Goal: Task Accomplishment & Management: Manage account settings

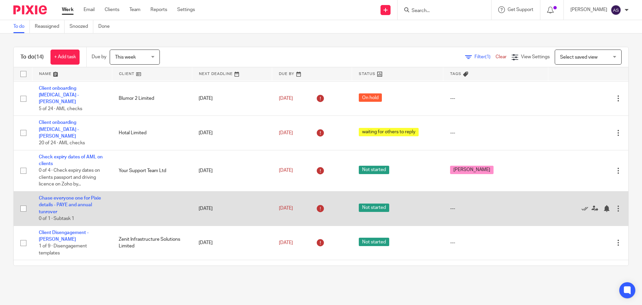
scroll to position [20, 0]
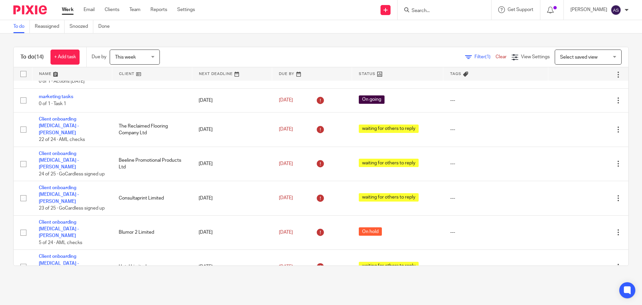
click at [409, 11] on icon at bounding box center [406, 9] width 5 height 5
click at [428, 12] on input "Search" at bounding box center [441, 11] width 60 height 6
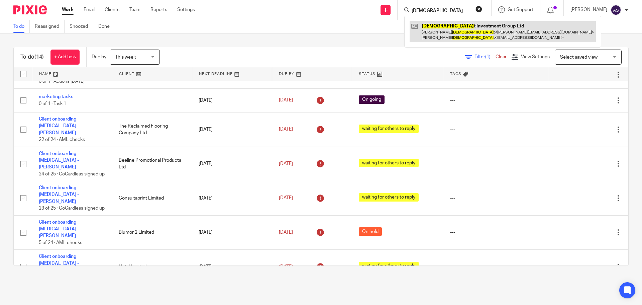
type input "shamo"
click at [450, 31] on link at bounding box center [503, 31] width 186 height 21
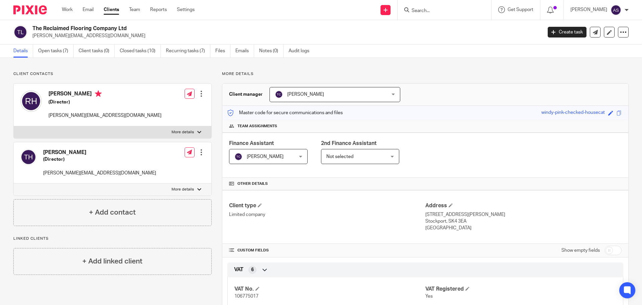
click at [111, 9] on link "Clients" at bounding box center [111, 9] width 15 height 7
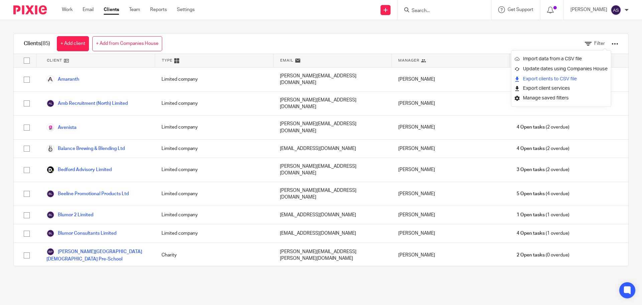
click at [568, 77] on link "Export clients to CSV file" at bounding box center [561, 79] width 93 height 10
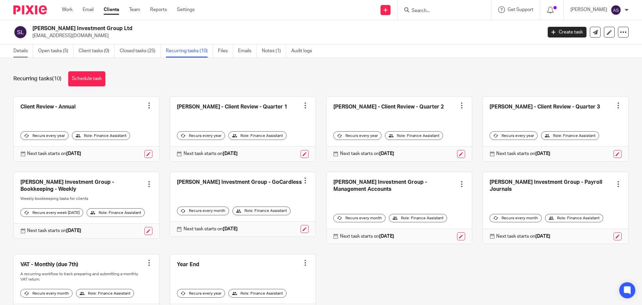
click at [29, 49] on link "Details" at bounding box center [23, 50] width 20 height 13
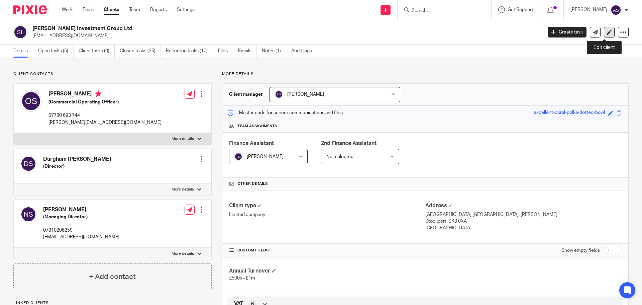
click at [605, 35] on link at bounding box center [609, 32] width 11 height 11
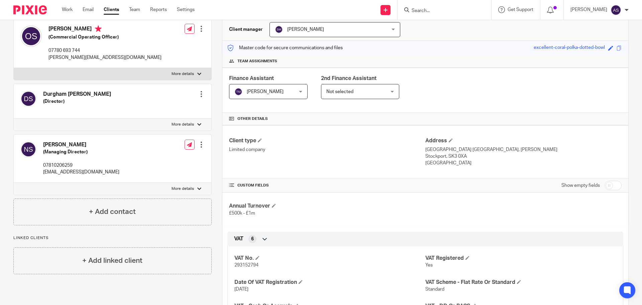
scroll to position [167, 0]
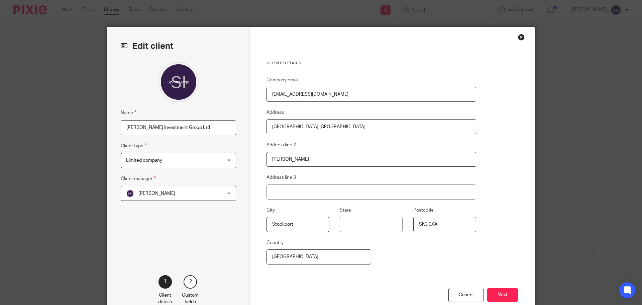
scroll to position [41, 0]
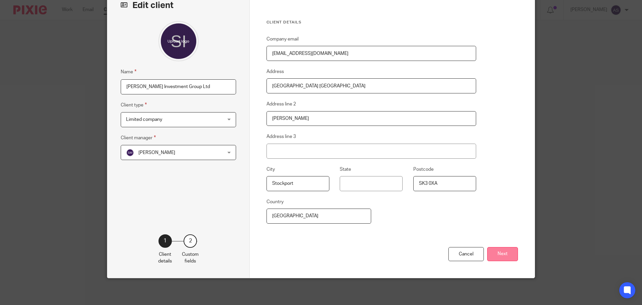
click at [500, 256] on button "Next" at bounding box center [502, 254] width 31 height 14
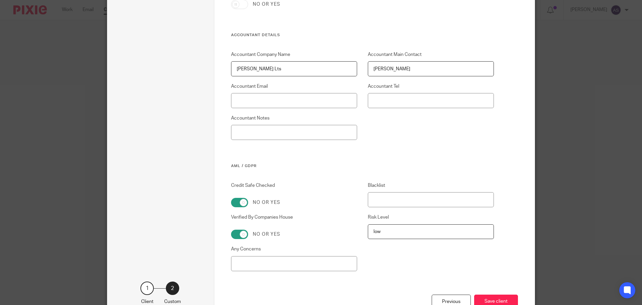
scroll to position [1177, 0]
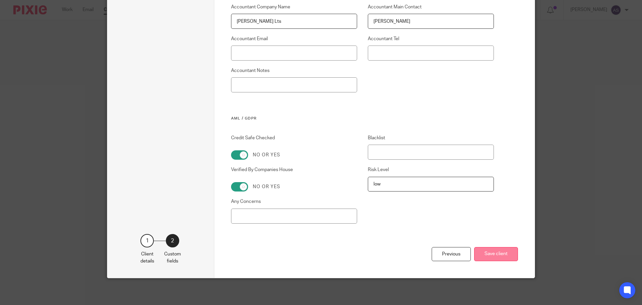
click at [495, 255] on button "Save client" at bounding box center [496, 254] width 44 height 14
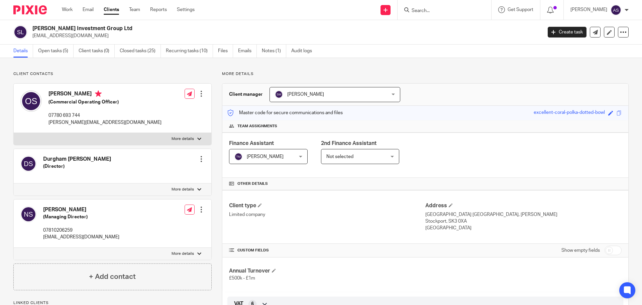
click at [448, 11] on input "Search" at bounding box center [441, 11] width 60 height 6
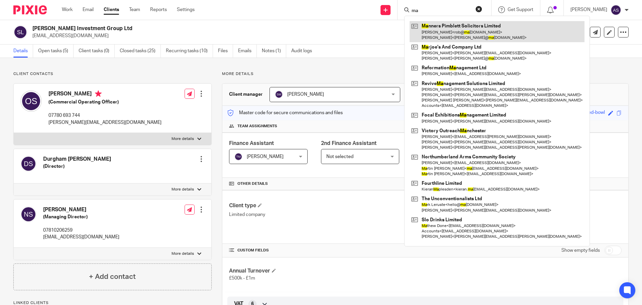
type input "ma"
click at [445, 27] on link at bounding box center [497, 31] width 175 height 21
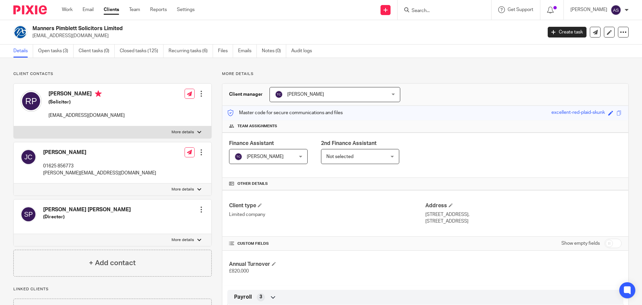
click at [198, 91] on div at bounding box center [201, 93] width 7 height 7
click at [165, 109] on link "Edit contact" at bounding box center [170, 109] width 64 height 10
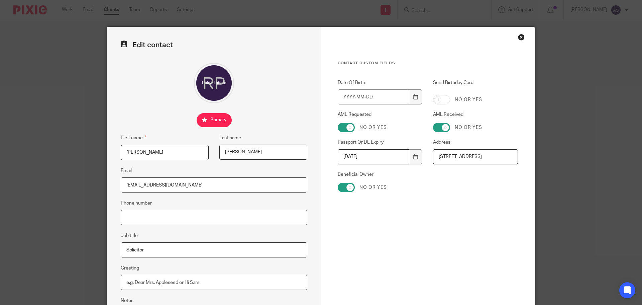
click at [350, 158] on input "[DATE]" at bounding box center [374, 156] width 72 height 15
type input "[DATE]"
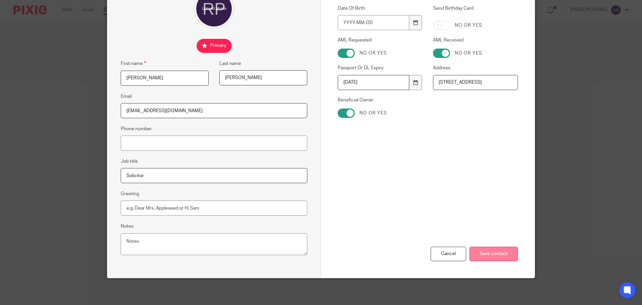
click at [486, 260] on input "Save contact" at bounding box center [494, 253] width 48 height 14
click at [488, 256] on input "Save contact" at bounding box center [494, 253] width 48 height 14
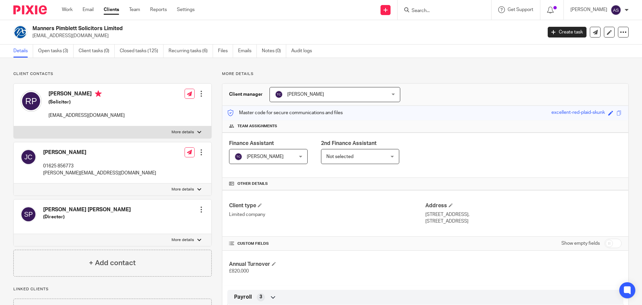
click at [438, 10] on input "Search" at bounding box center [441, 11] width 60 height 6
click at [440, 12] on input "Search" at bounding box center [441, 11] width 60 height 6
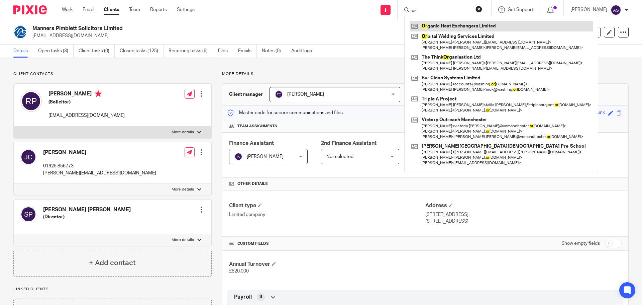
type input "or"
click at [445, 24] on link at bounding box center [501, 26] width 183 height 10
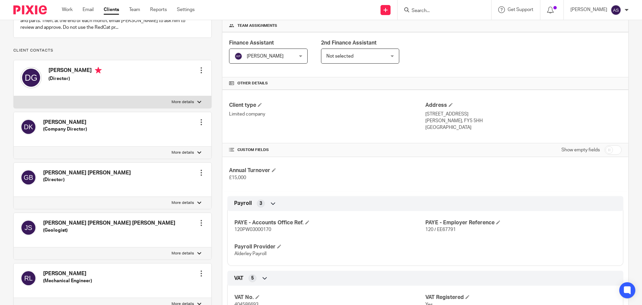
scroll to position [201, 0]
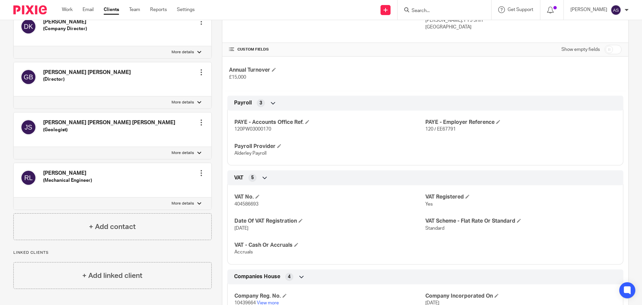
click at [200, 176] on div at bounding box center [201, 173] width 7 height 7
click at [156, 194] on link "Edit contact" at bounding box center [170, 195] width 64 height 10
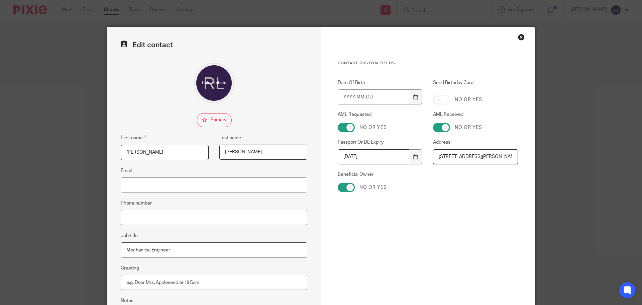
drag, startPoint x: 370, startPoint y: 159, endPoint x: 307, endPoint y: 157, distance: 62.9
click at [307, 157] on form "Edit contact First name Robert Last name Anthony Long Email Phone number Job ti…" at bounding box center [320, 189] width 427 height 325
type input "2027-11-23"
click at [467, 206] on div "Contact Custom fields Date Of Birth Send Birthday Card No or yes AML Requested …" at bounding box center [428, 160] width 180 height 199
click at [343, 97] on input "Date Of Birth" at bounding box center [374, 96] width 72 height 15
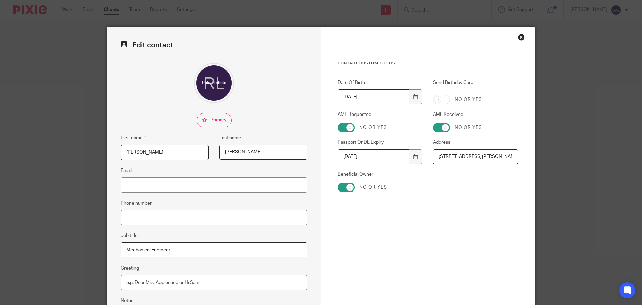
type input "1954-04-04"
click at [476, 226] on div "Contact Custom fields Date Of Birth 1954-04-04 Send Birthday Card No or yes AML…" at bounding box center [428, 160] width 180 height 199
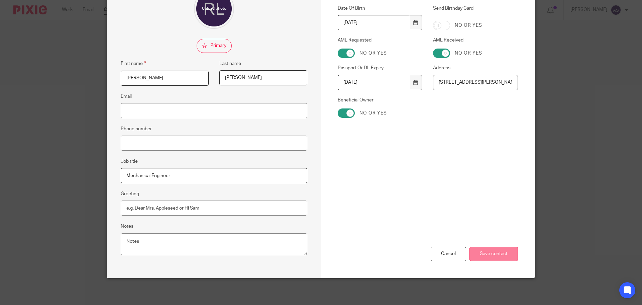
click at [497, 254] on input "Save contact" at bounding box center [494, 253] width 48 height 14
click at [483, 256] on input "Save contact" at bounding box center [494, 253] width 48 height 14
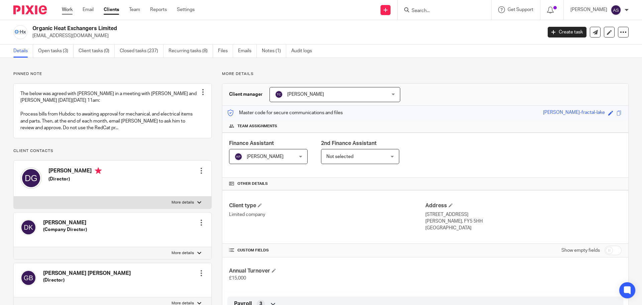
click at [68, 9] on link "Work" at bounding box center [67, 9] width 11 height 7
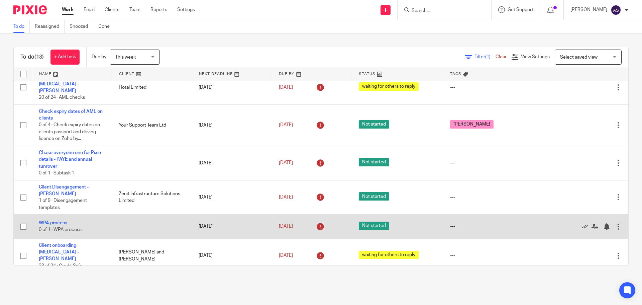
scroll to position [187, 0]
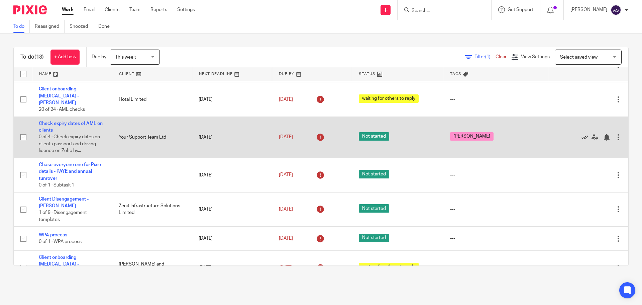
click at [582, 134] on icon at bounding box center [585, 137] width 7 height 7
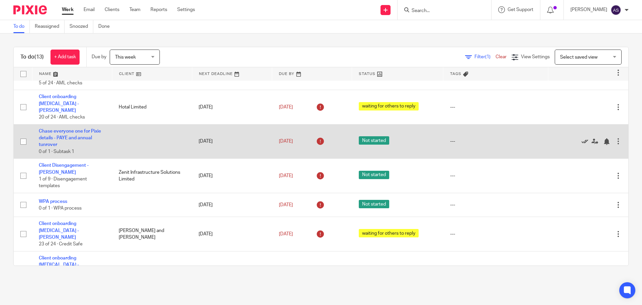
click at [582, 138] on icon at bounding box center [585, 141] width 7 height 7
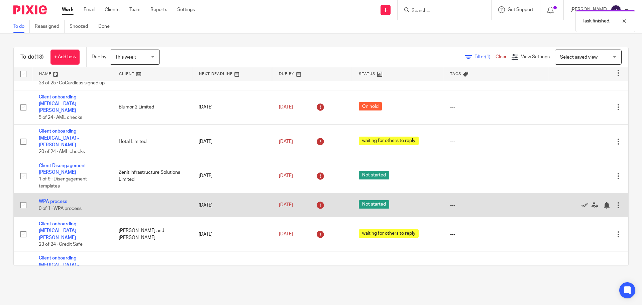
scroll to position [44, 0]
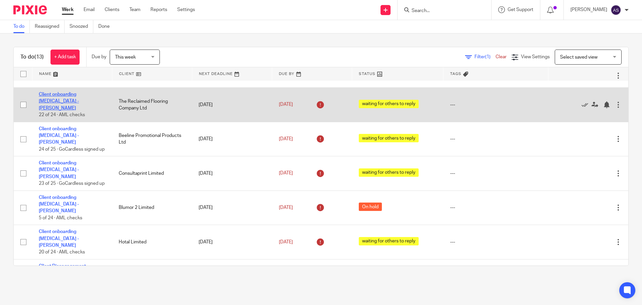
click at [79, 96] on link "Client onboarding [MEDICAL_DATA] - [PERSON_NAME]" at bounding box center [59, 101] width 40 height 18
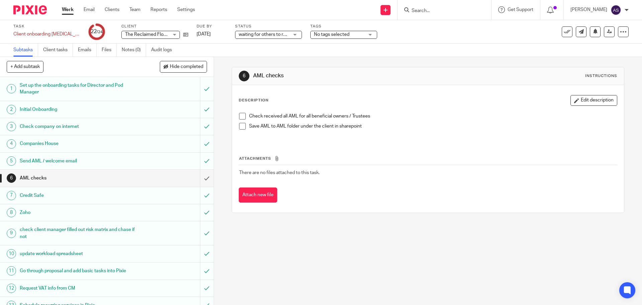
click at [70, 8] on link "Work" at bounding box center [68, 9] width 12 height 7
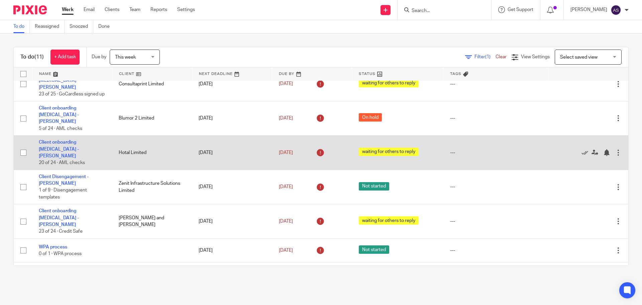
scroll to position [145, 0]
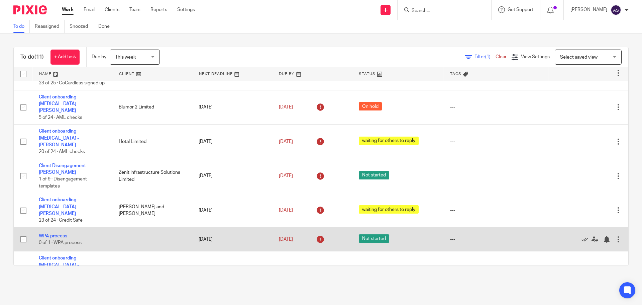
click at [67, 227] on td "WPA process 0 of 1 · WPA process" at bounding box center [72, 239] width 80 height 24
click at [60, 233] on link "WPA process" at bounding box center [53, 235] width 28 height 5
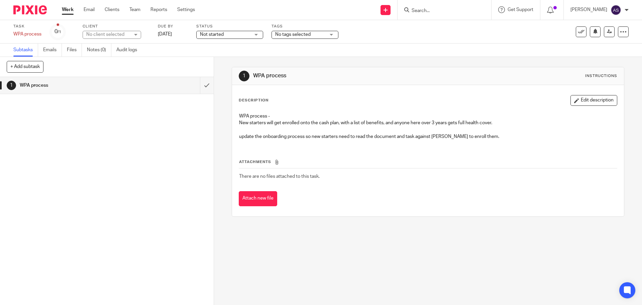
drag, startPoint x: 478, startPoint y: 137, endPoint x: 311, endPoint y: 137, distance: 166.9
click at [317, 135] on p "update the onboarding process so new starters need to read the document and tas…" at bounding box center [428, 136] width 378 height 7
click at [310, 156] on div "Attachments There are no files attached to this task. Attach new file" at bounding box center [428, 175] width 378 height 61
drag, startPoint x: 311, startPoint y: 136, endPoint x: 487, endPoint y: 136, distance: 176.3
click at [487, 136] on p "update the onboarding process so new starters need to read the document and tas…" at bounding box center [428, 136] width 378 height 7
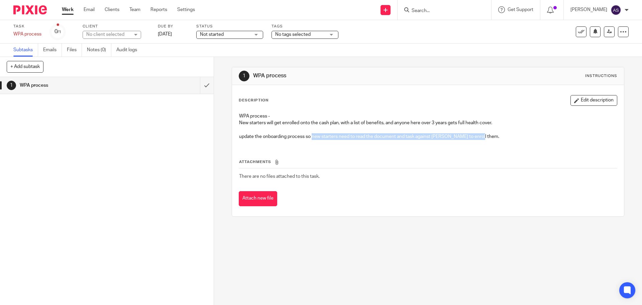
copy p "new starters need to read the document and task against Hayley to enroll them."
click at [189, 9] on link "Settings" at bounding box center [186, 9] width 18 height 7
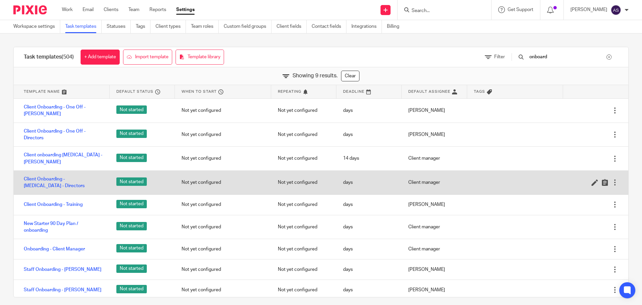
scroll to position [2, 0]
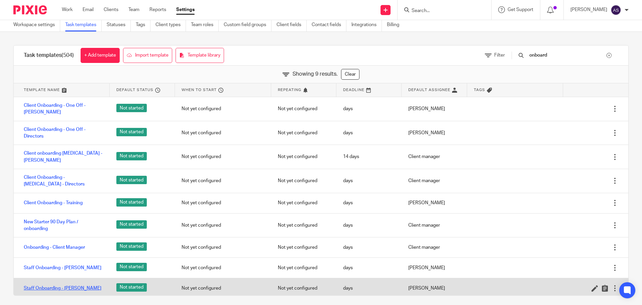
type input "onboard"
click at [65, 285] on link "Staff Onboarding - [PERSON_NAME]" at bounding box center [63, 288] width 78 height 7
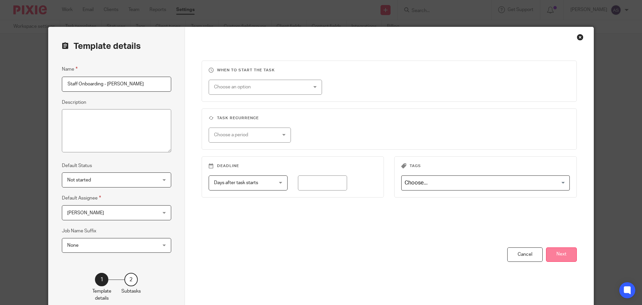
click at [562, 250] on button "Next" at bounding box center [561, 254] width 31 height 14
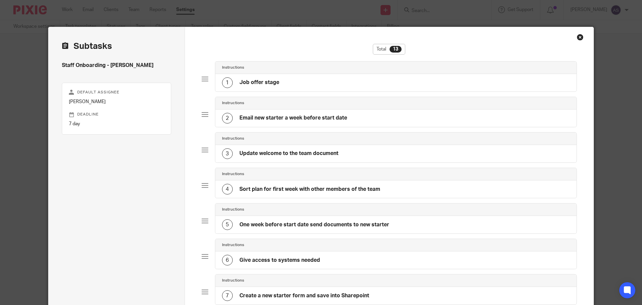
scroll to position [319, 0]
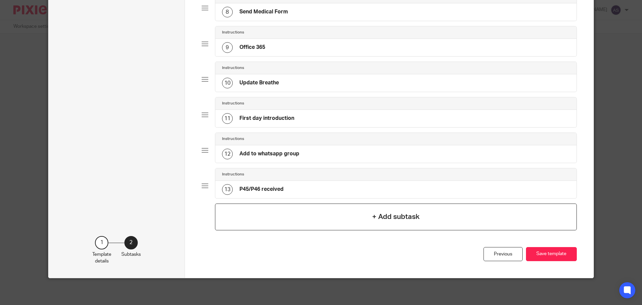
click at [407, 226] on div "+ Add subtask" at bounding box center [396, 216] width 362 height 27
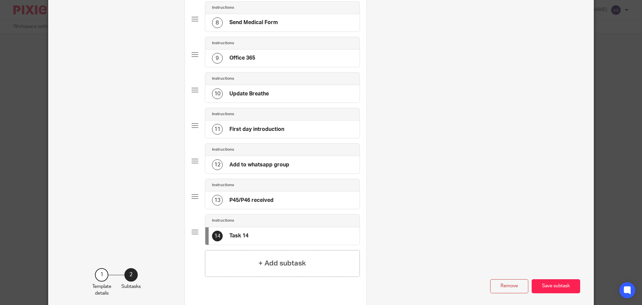
scroll to position [0, 0]
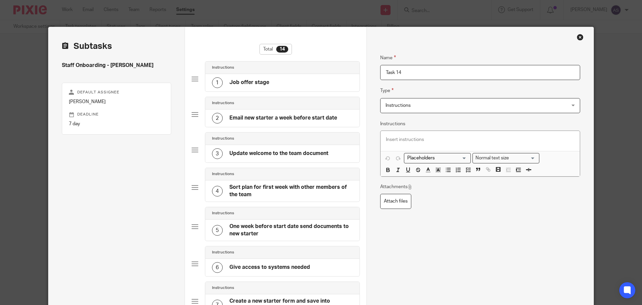
click at [406, 70] on input "Task 14" at bounding box center [480, 72] width 200 height 15
drag, startPoint x: 406, startPoint y: 72, endPoint x: 381, endPoint y: 71, distance: 24.4
click at [380, 68] on input "Task 14" at bounding box center [480, 72] width 200 height 15
paste input "new starters need to read the document and task against Hayley to enroll them."
click at [383, 74] on input "new starters need to read the document and task against Hayley to enroll them." at bounding box center [480, 72] width 200 height 15
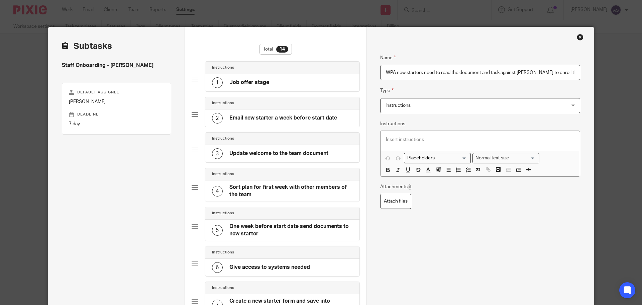
drag, startPoint x: 568, startPoint y: 74, endPoint x: 396, endPoint y: 72, distance: 171.9
click at [396, 72] on input "WPA new starters need to read the document and task against Hayley to enroll th…" at bounding box center [480, 72] width 200 height 15
click at [401, 138] on p at bounding box center [480, 139] width 189 height 7
click at [380, 72] on input "WPA" at bounding box center [480, 72] width 200 height 15
type input "e"
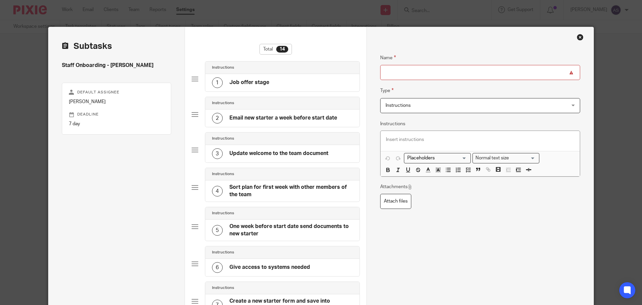
type input "e"
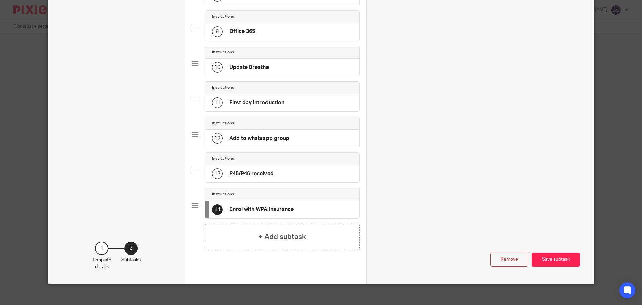
scroll to position [352, 0]
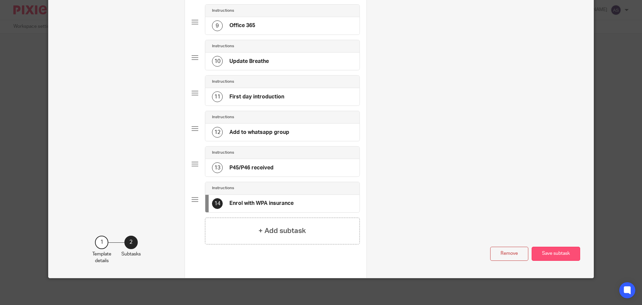
type input "Enrol with WPA insurance"
click at [556, 251] on button "Save subtask" at bounding box center [556, 253] width 48 height 14
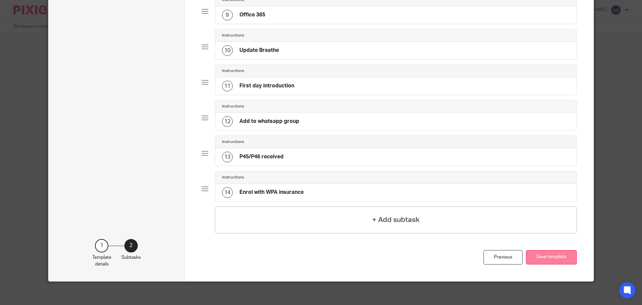
click at [544, 259] on button "Save template" at bounding box center [551, 257] width 51 height 14
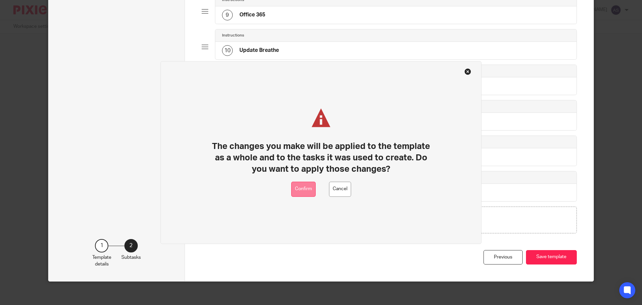
click at [308, 195] on button "Confirm" at bounding box center [303, 188] width 24 height 15
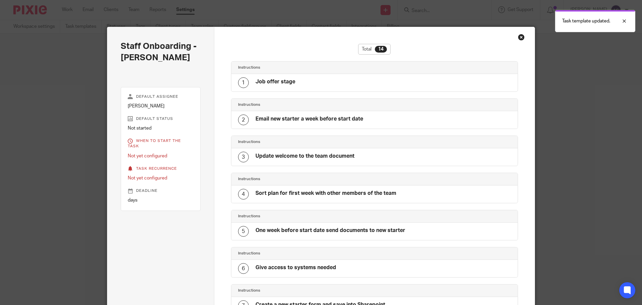
click at [519, 38] on div "Close this dialog window" at bounding box center [521, 37] width 7 height 7
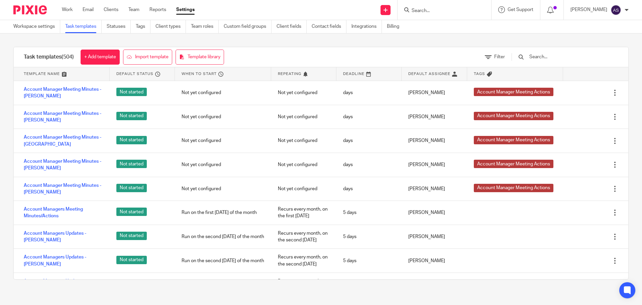
click at [556, 56] on input "text" at bounding box center [568, 56] width 78 height 7
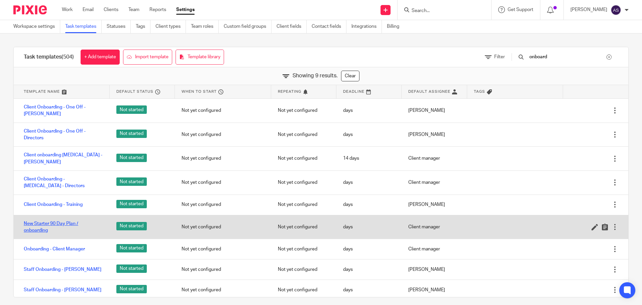
type input "onboard"
click at [47, 220] on link "New Starter 90 Day Plan / onboarding" at bounding box center [63, 227] width 79 height 14
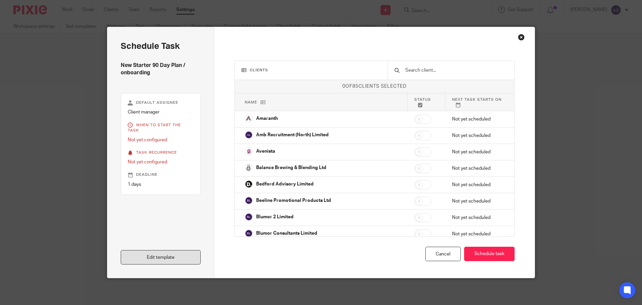
click at [146, 255] on link "Edit template" at bounding box center [161, 257] width 80 height 14
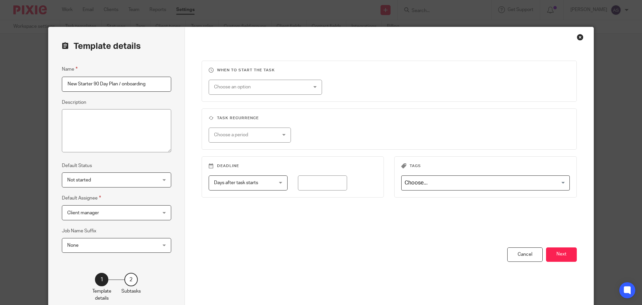
click at [579, 37] on div "Close this dialog window" at bounding box center [580, 37] width 7 height 7
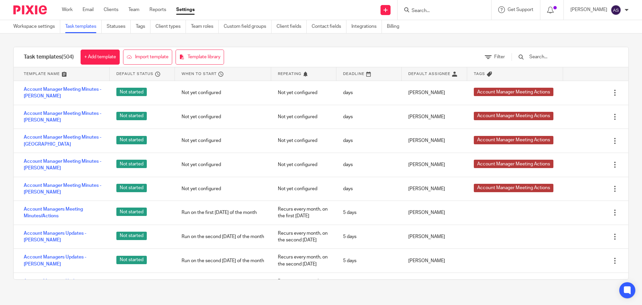
click at [554, 54] on input "text" at bounding box center [568, 56] width 78 height 7
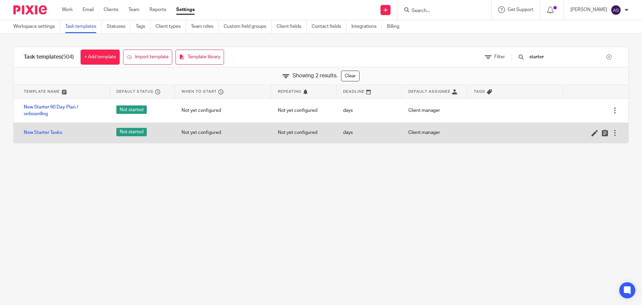
type input "starter"
click at [31, 128] on div "New Starter Tasks" at bounding box center [62, 132] width 96 height 17
click at [38, 133] on link "New Starter Tasks" at bounding box center [43, 132] width 38 height 7
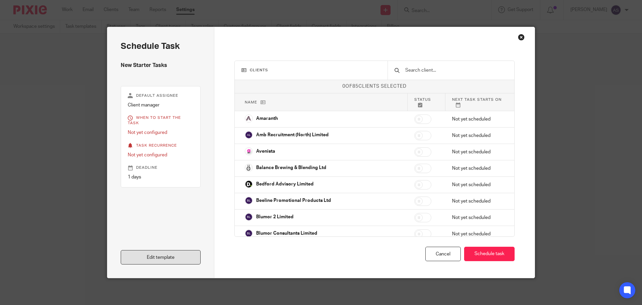
click at [152, 255] on link "Edit template" at bounding box center [161, 257] width 80 height 14
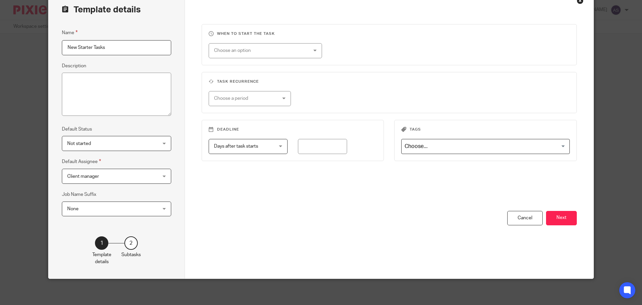
scroll to position [37, 0]
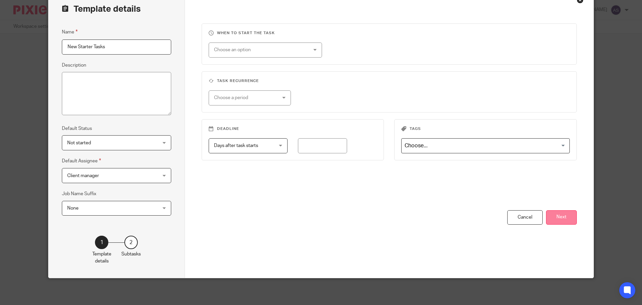
click at [558, 220] on button "Next" at bounding box center [561, 217] width 31 height 14
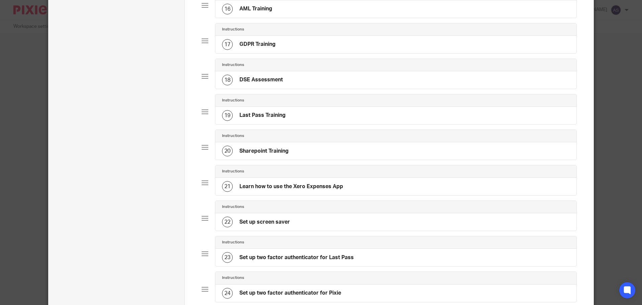
scroll to position [773, 0]
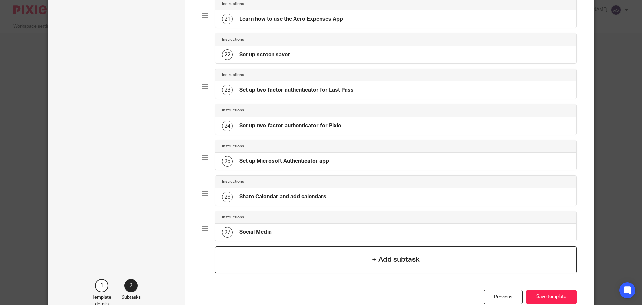
click at [390, 260] on h4 "+ Add subtask" at bounding box center [395, 259] width 47 height 10
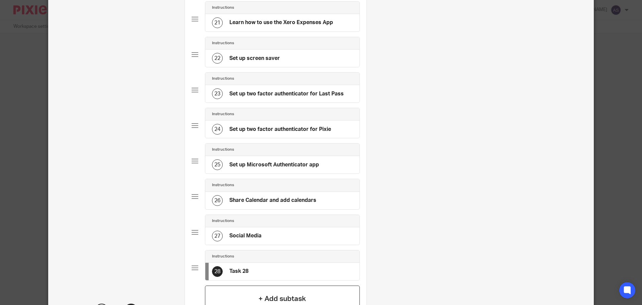
scroll to position [0, 0]
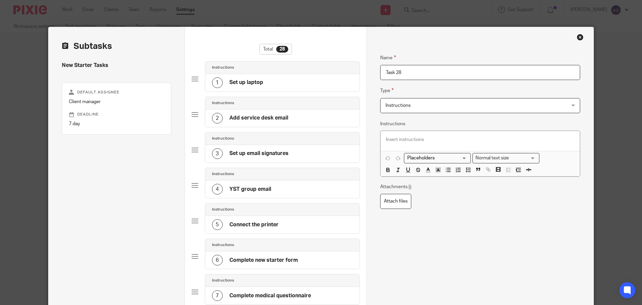
drag, startPoint x: 406, startPoint y: 67, endPoint x: 365, endPoint y: 71, distance: 41.0
type input "Read WPA insurance policy"
drag, startPoint x: 614, startPoint y: 212, endPoint x: 454, endPoint y: 225, distance: 160.4
click at [614, 212] on div "Template details Name New Starter Tasks Description Default Status Not started …" at bounding box center [321, 152] width 642 height 305
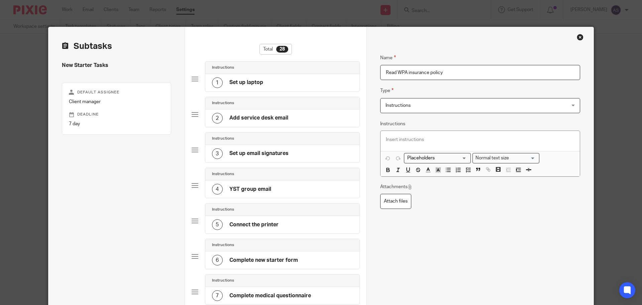
click at [402, 140] on p at bounding box center [480, 139] width 189 height 7
click at [394, 204] on label "Attach files" at bounding box center [395, 201] width 31 height 15
type input "C:\fakepath\YST WPA Presentation.pptx"
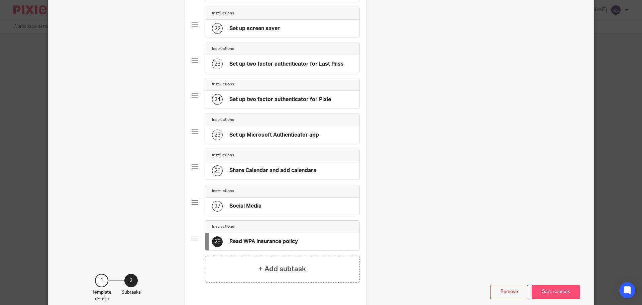
scroll to position [841, 0]
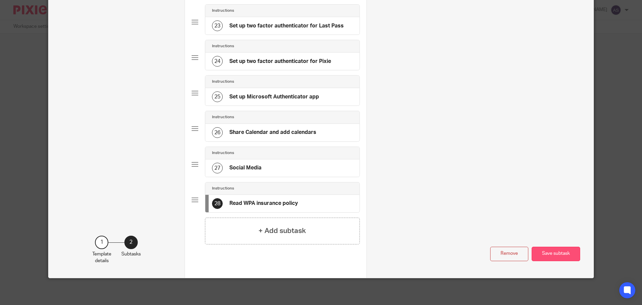
click at [561, 255] on button "Save subtask" at bounding box center [556, 253] width 48 height 14
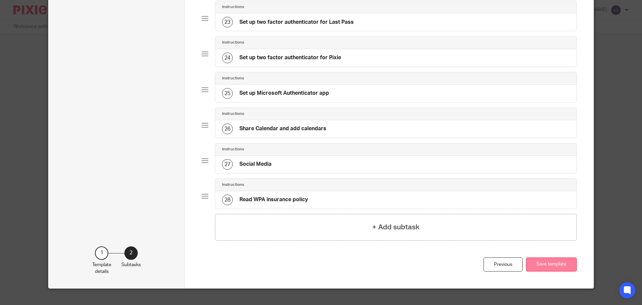
click at [560, 268] on button "Save template" at bounding box center [551, 264] width 51 height 14
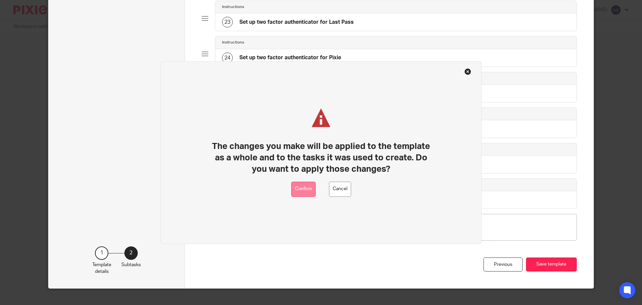
click at [310, 191] on button "Confirm" at bounding box center [303, 188] width 24 height 15
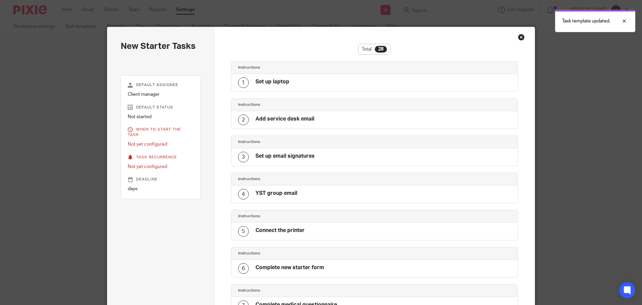
scroll to position [857, 0]
